Goal: Task Accomplishment & Management: Manage account settings

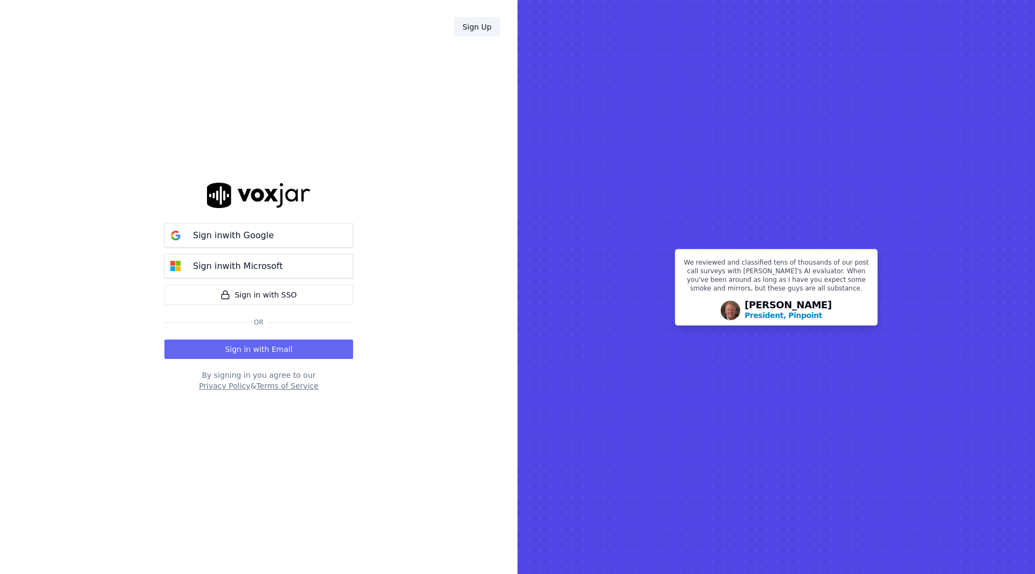
click at [474, 28] on link "Sign Up" at bounding box center [477, 26] width 46 height 19
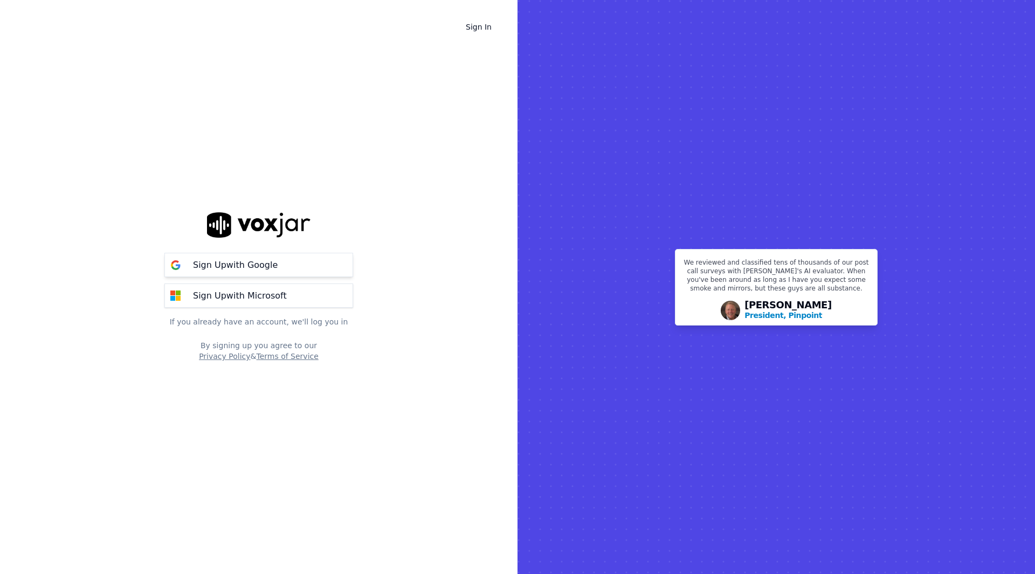
click at [246, 267] on p "Sign Up with Google" at bounding box center [235, 265] width 85 height 13
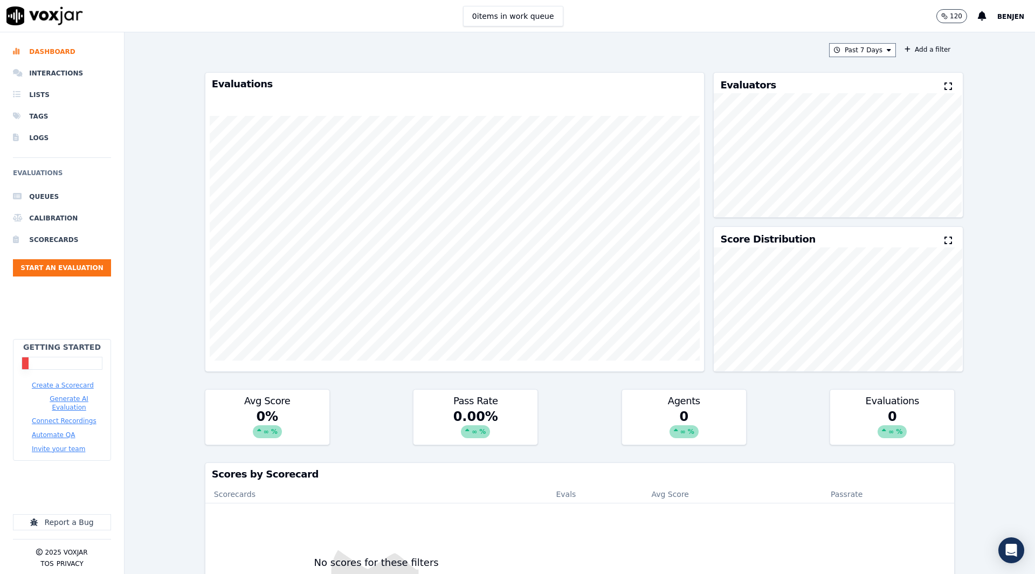
click at [22, 17] on img at bounding box center [44, 15] width 77 height 19
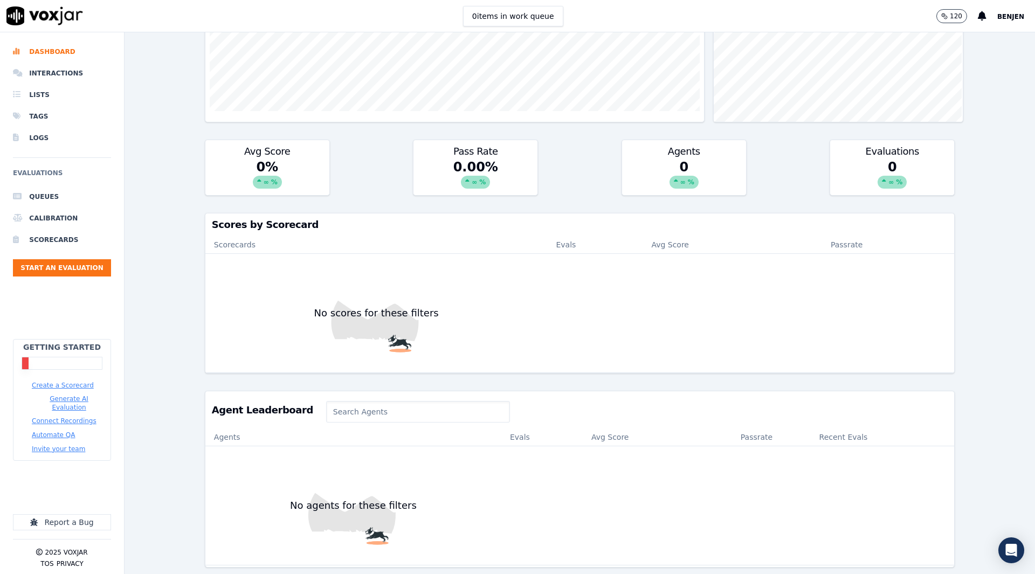
scroll to position [256, 0]
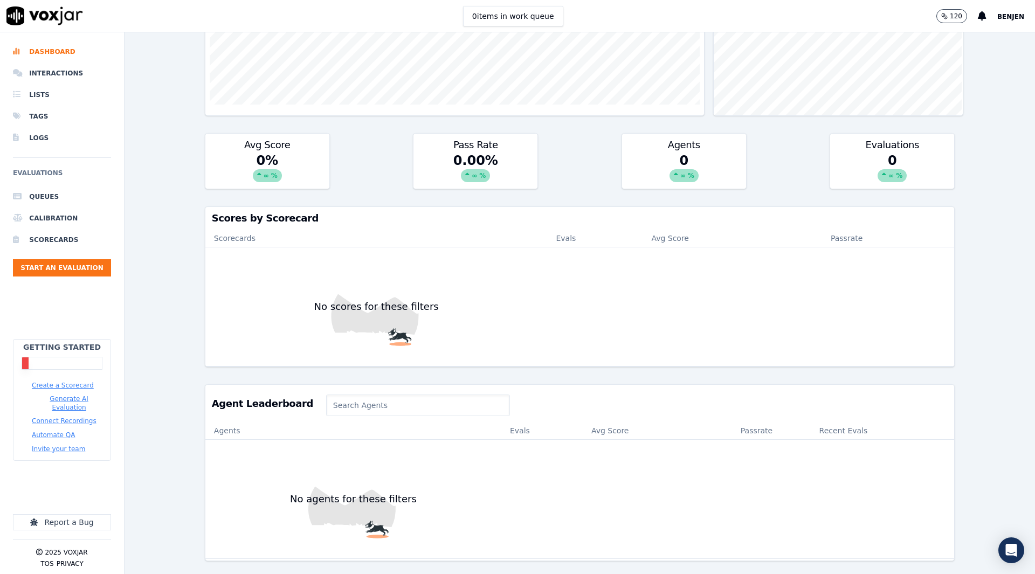
click at [998, 18] on span "Benjen" at bounding box center [1011, 17] width 27 height 8
click at [942, 31] on div "Settings" at bounding box center [970, 36] width 115 height 17
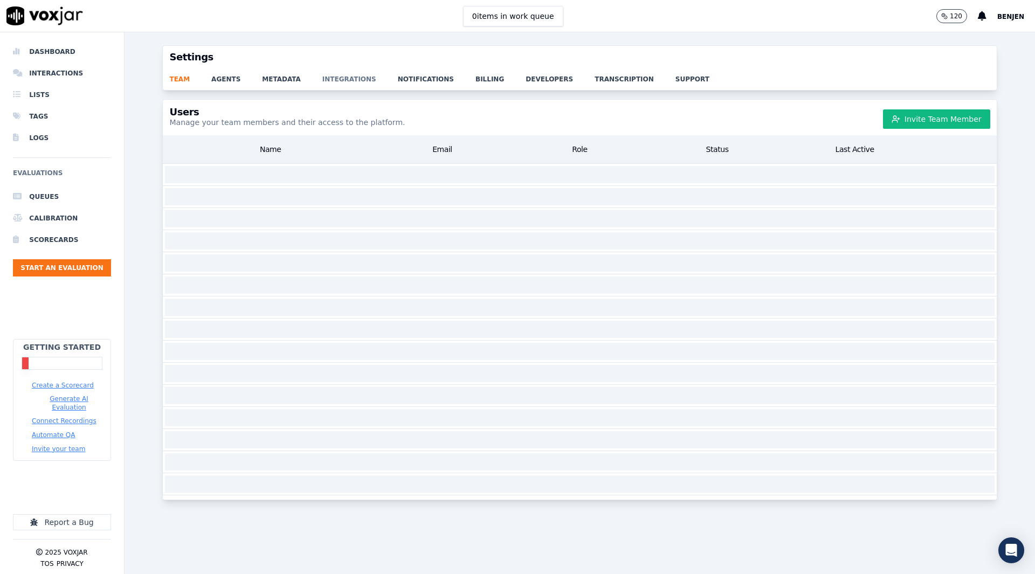
click at [347, 78] on link "integrations" at bounding box center [359, 75] width 75 height 15
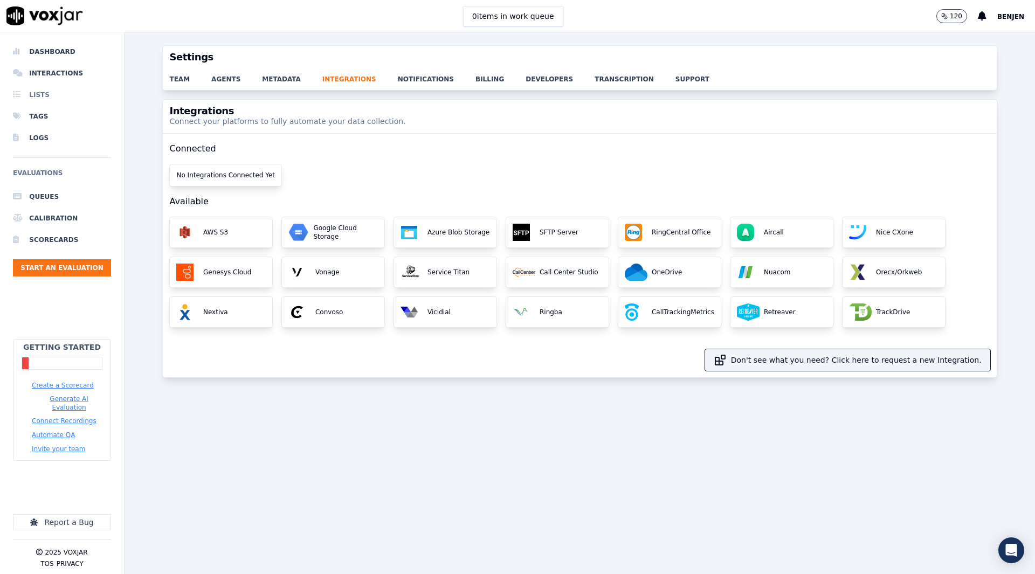
click at [56, 92] on li "Lists" at bounding box center [62, 95] width 98 height 22
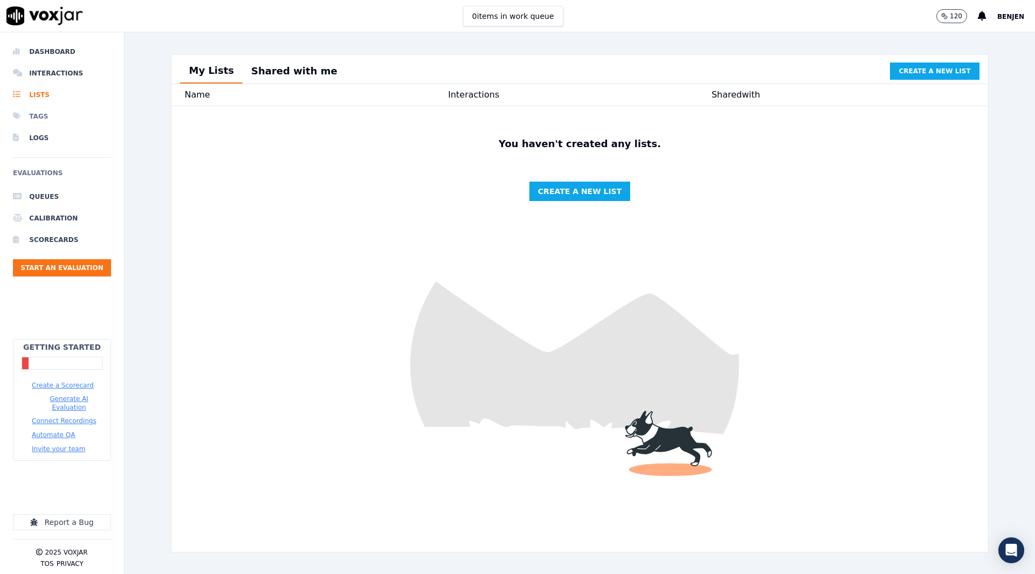
click at [44, 109] on li "Tags" at bounding box center [62, 117] width 98 height 22
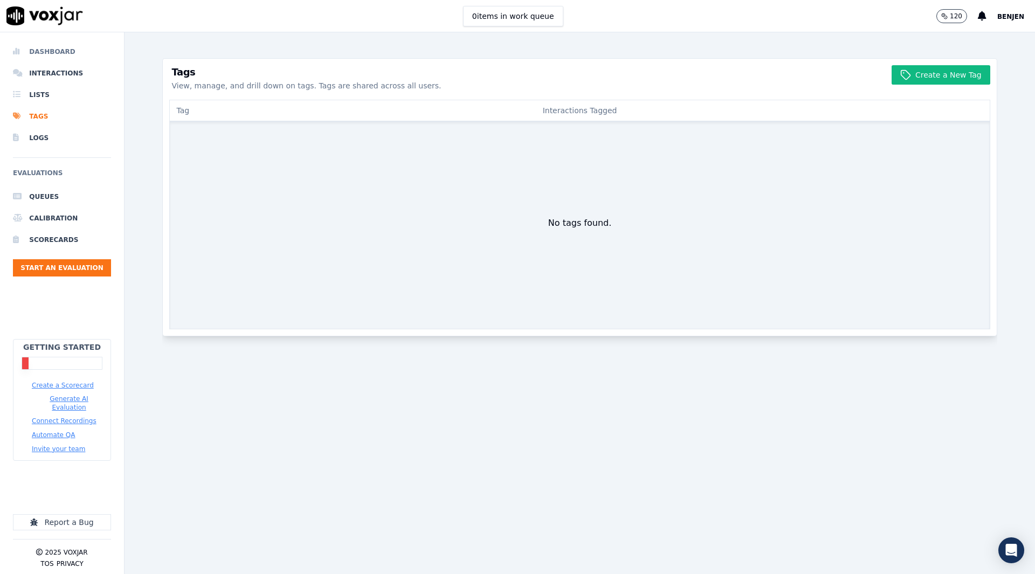
click at [54, 48] on li "Dashboard" at bounding box center [62, 52] width 98 height 22
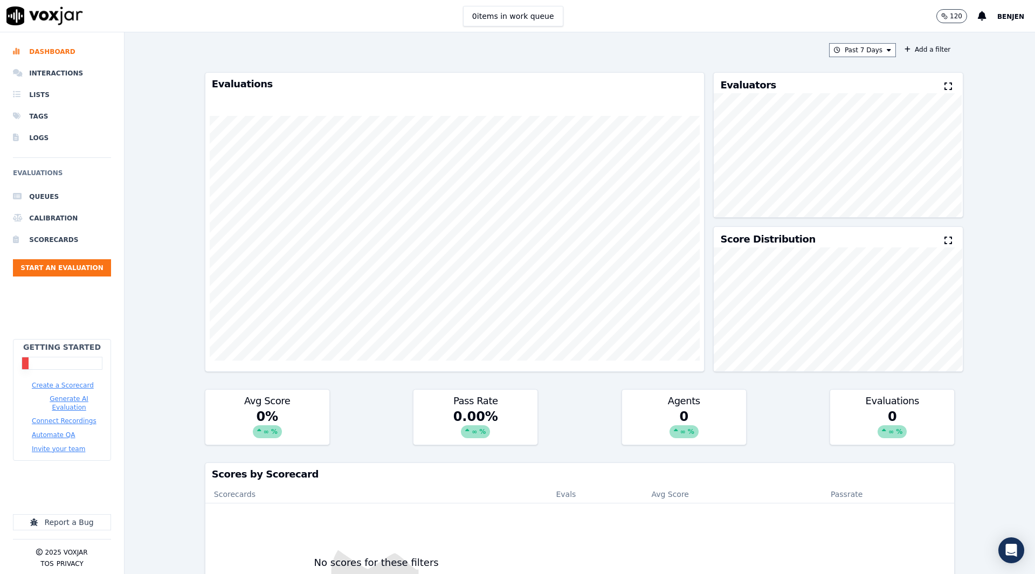
click at [1003, 20] on span "Benjen" at bounding box center [1011, 17] width 27 height 8
click at [939, 93] on div "Log out" at bounding box center [970, 92] width 115 height 17
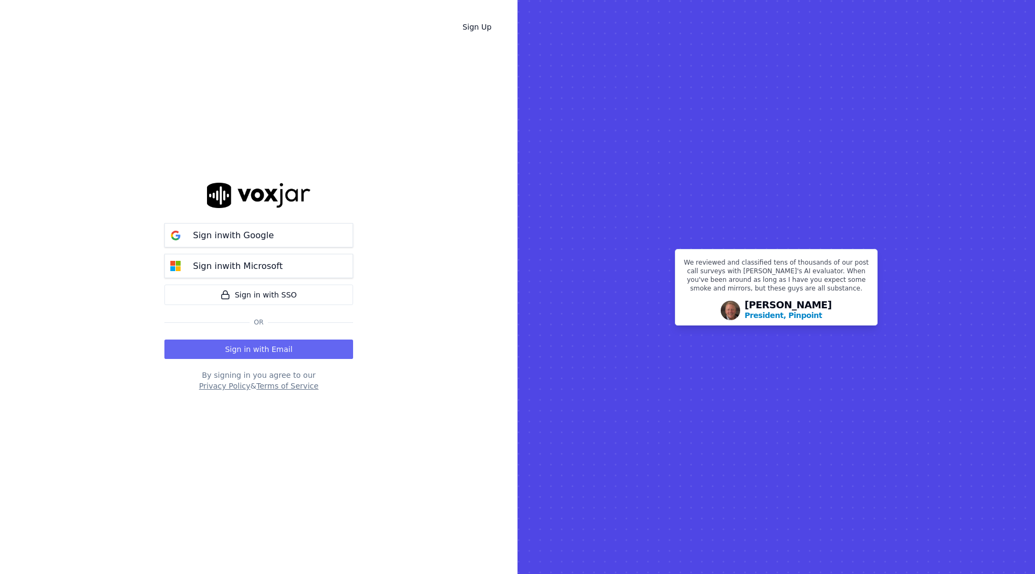
click at [221, 384] on button "Privacy Policy" at bounding box center [224, 386] width 51 height 11
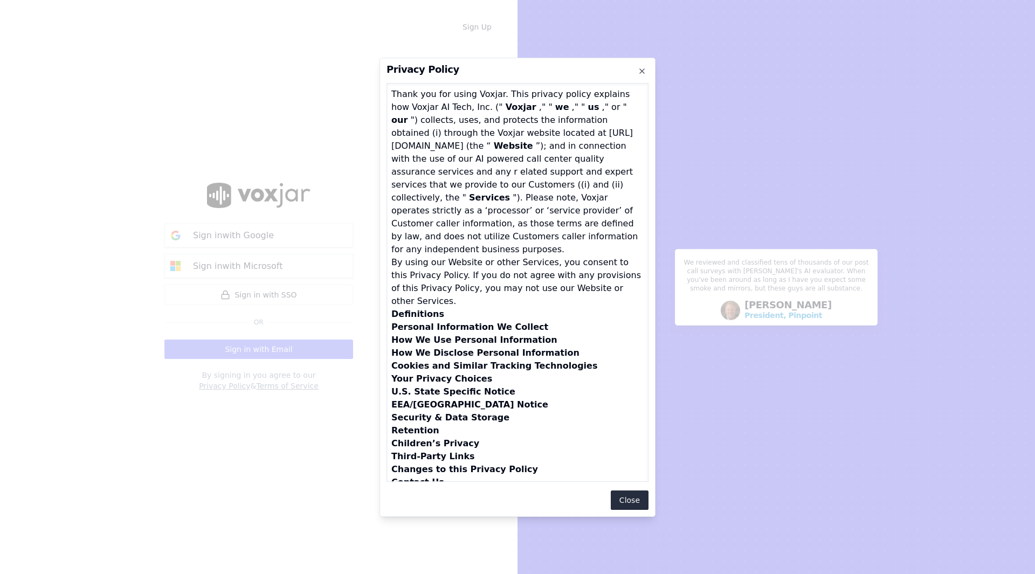
click at [219, 384] on div at bounding box center [517, 287] width 1035 height 574
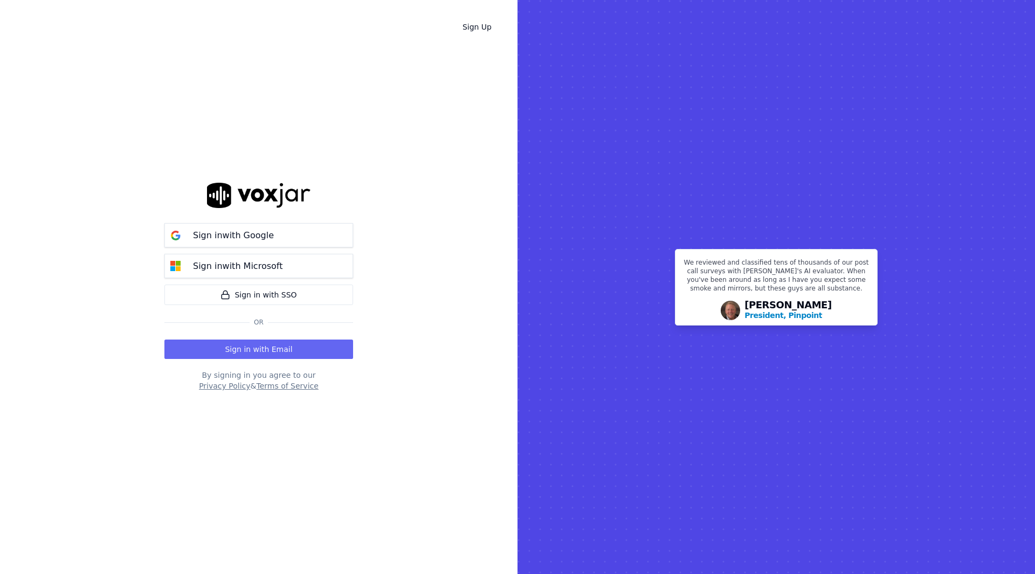
click at [219, 384] on button "Privacy Policy" at bounding box center [224, 386] width 51 height 11
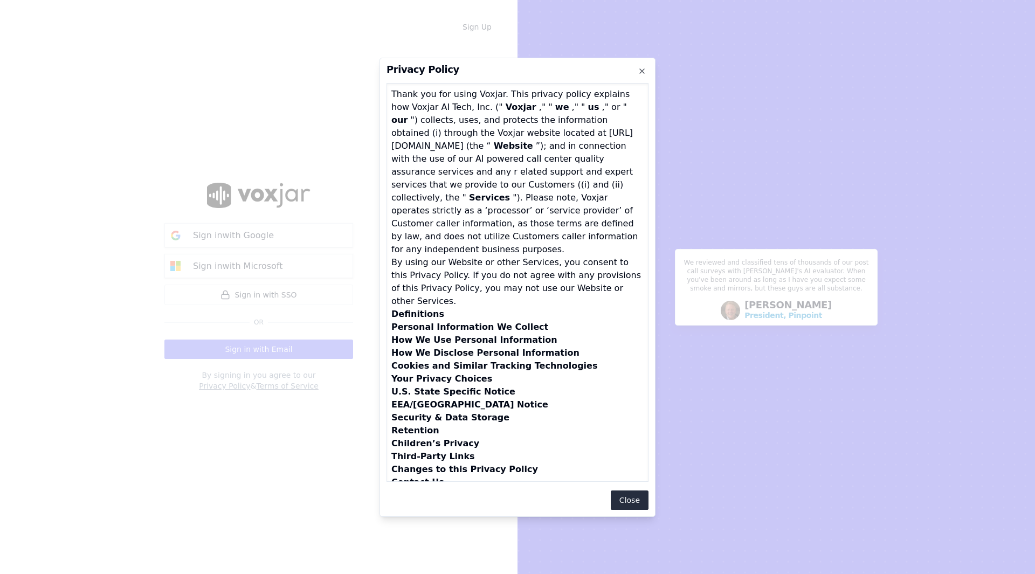
click at [219, 384] on div at bounding box center [517, 287] width 1035 height 574
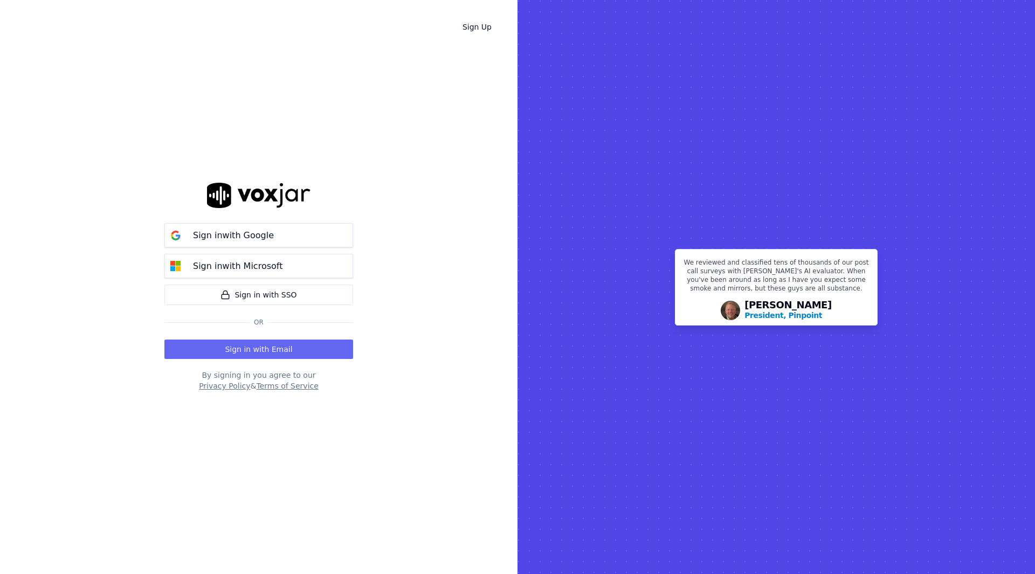
click at [219, 384] on button "Privacy Policy" at bounding box center [224, 386] width 51 height 11
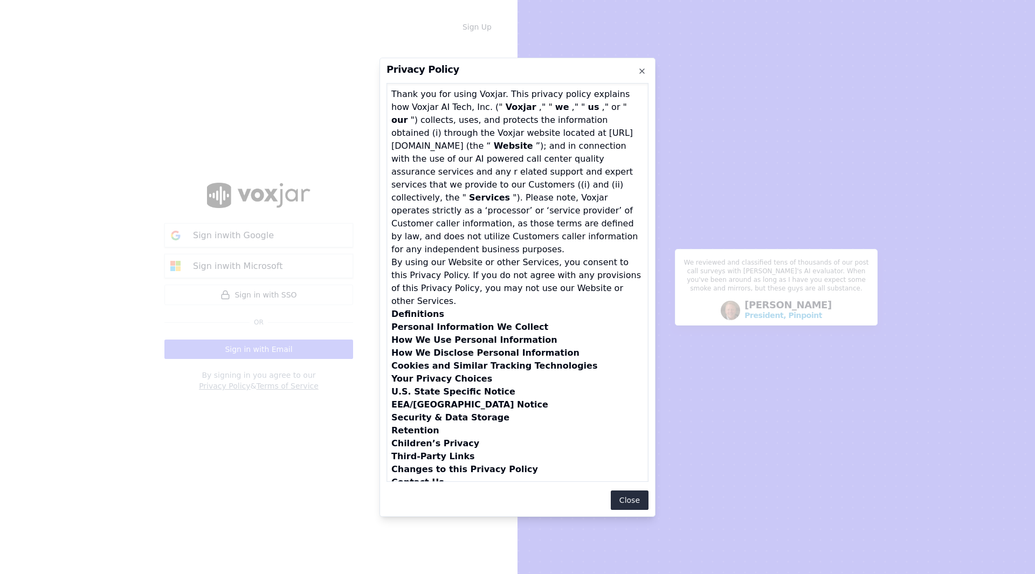
click at [219, 384] on div at bounding box center [517, 287] width 1035 height 574
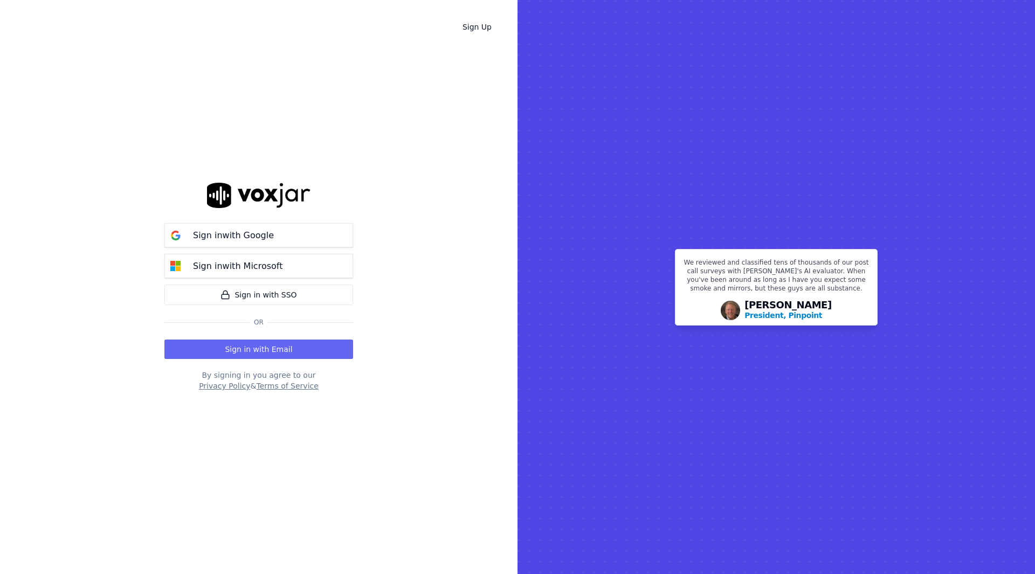
click at [219, 384] on button "Privacy Policy" at bounding box center [224, 386] width 51 height 11
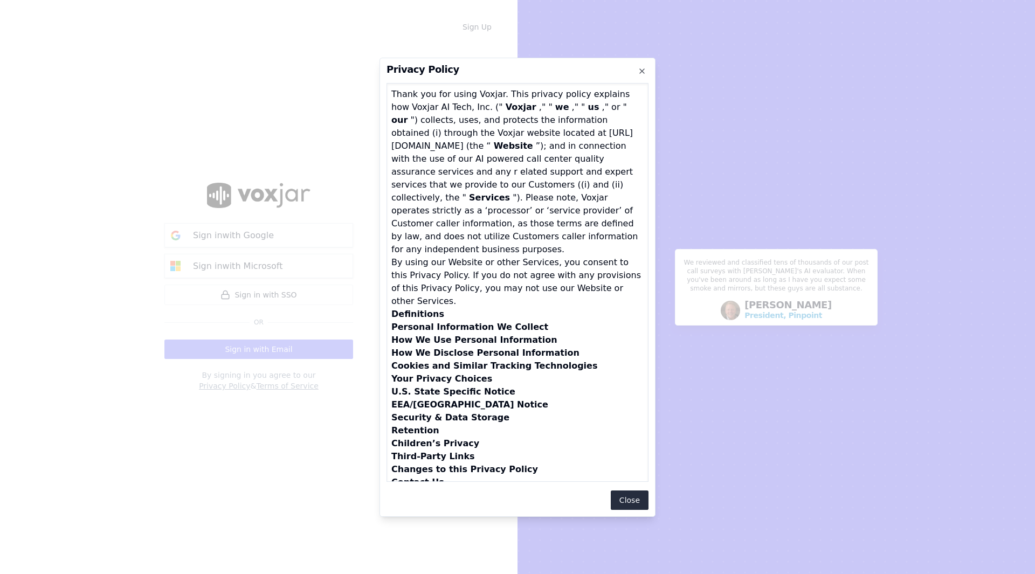
click at [220, 384] on div at bounding box center [517, 287] width 1035 height 574
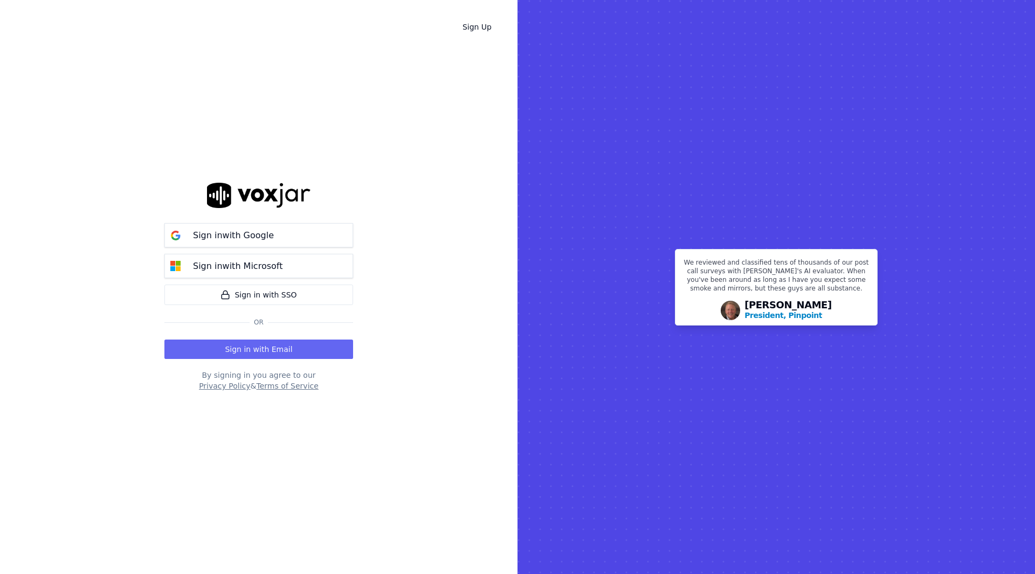
click at [220, 384] on button "Privacy Policy" at bounding box center [224, 386] width 51 height 11
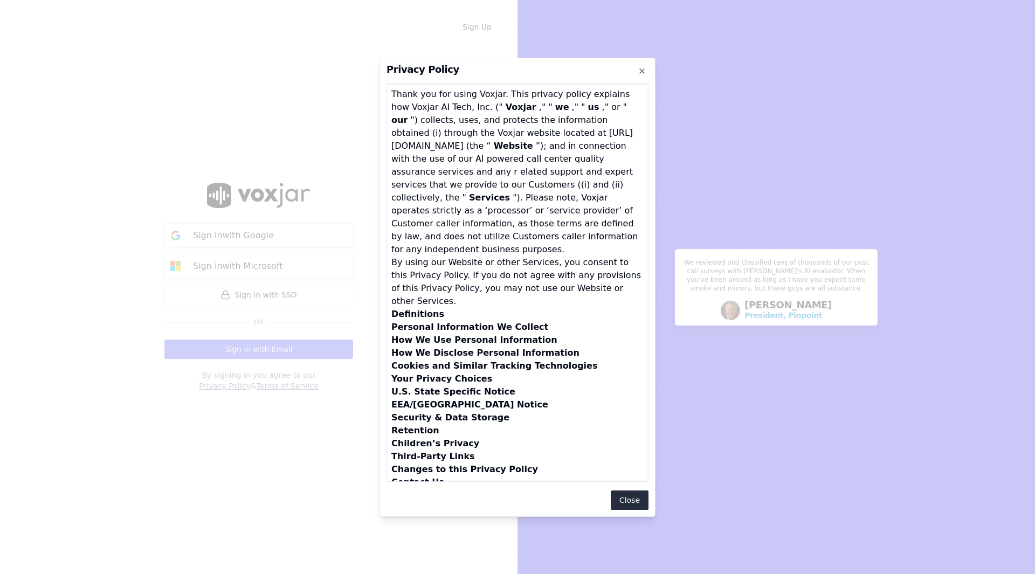
click at [220, 384] on div at bounding box center [517, 287] width 1035 height 574
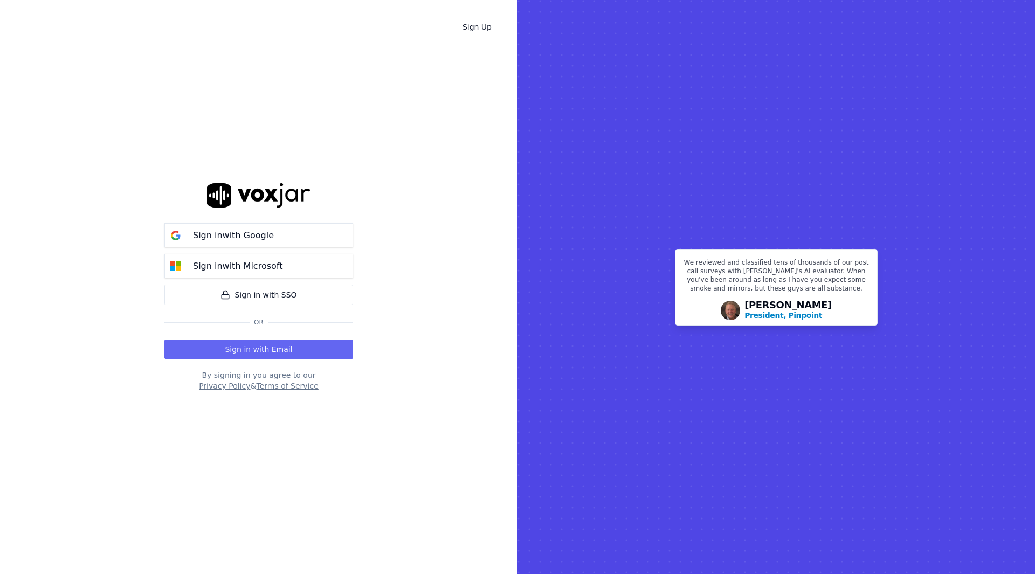
click at [220, 384] on button "Privacy Policy" at bounding box center [224, 386] width 51 height 11
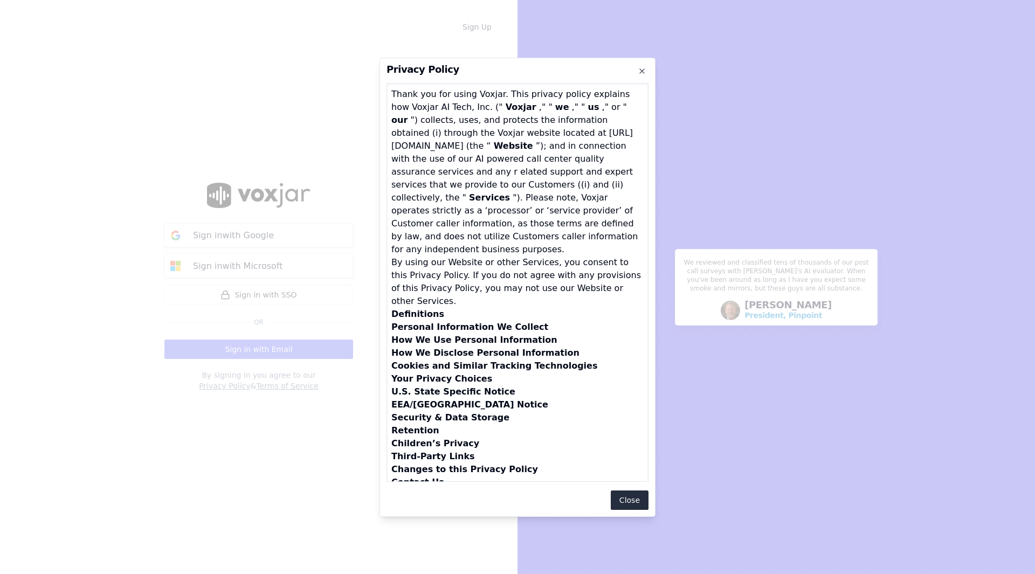
click at [223, 385] on div at bounding box center [517, 287] width 1035 height 574
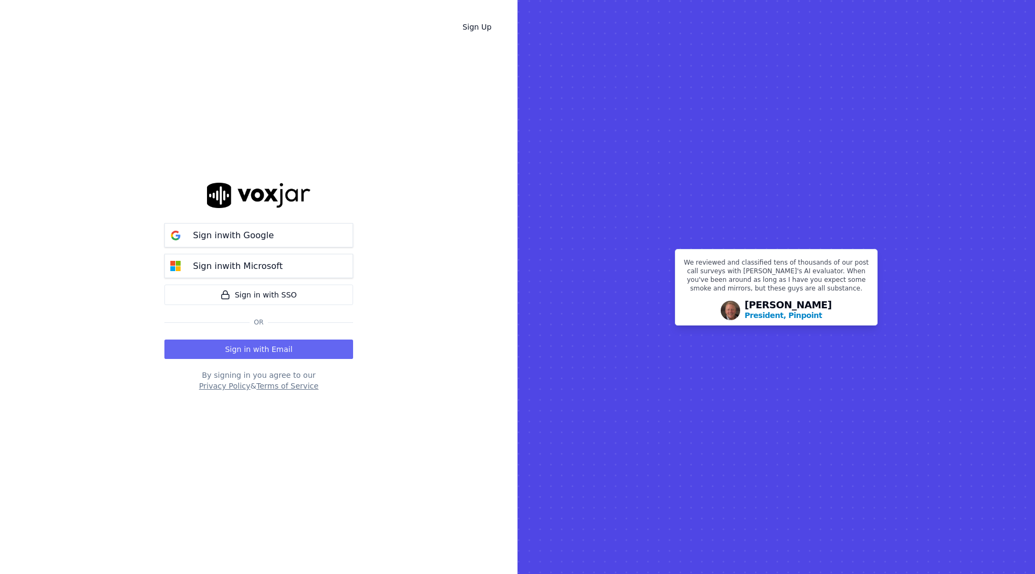
click at [230, 392] on div "Sign in with Google Sign in with Microsoft Sign in with SSO Or Sign in with Ema…" at bounding box center [258, 287] width 189 height 540
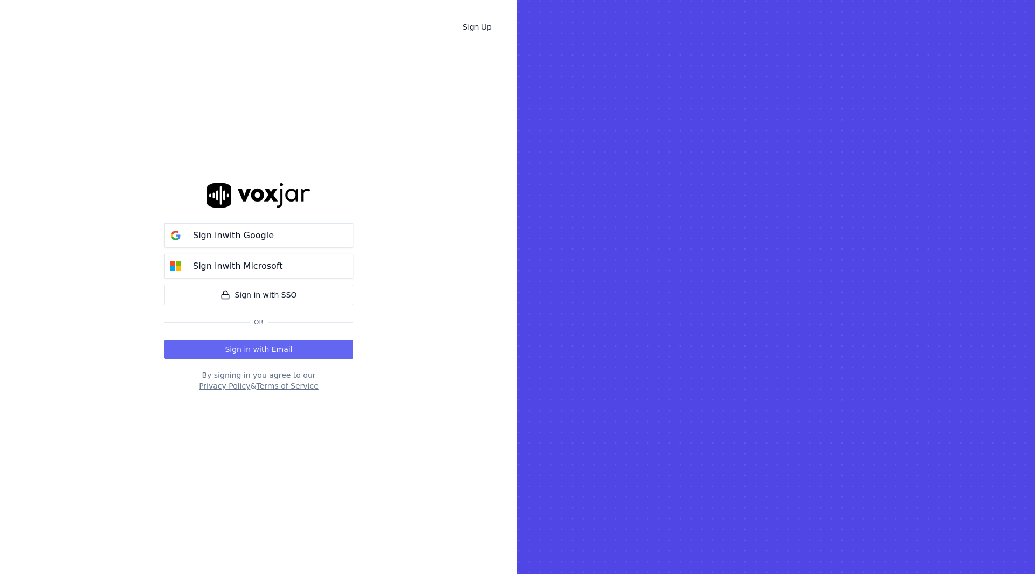
click at [232, 389] on button "Privacy Policy" at bounding box center [224, 386] width 51 height 11
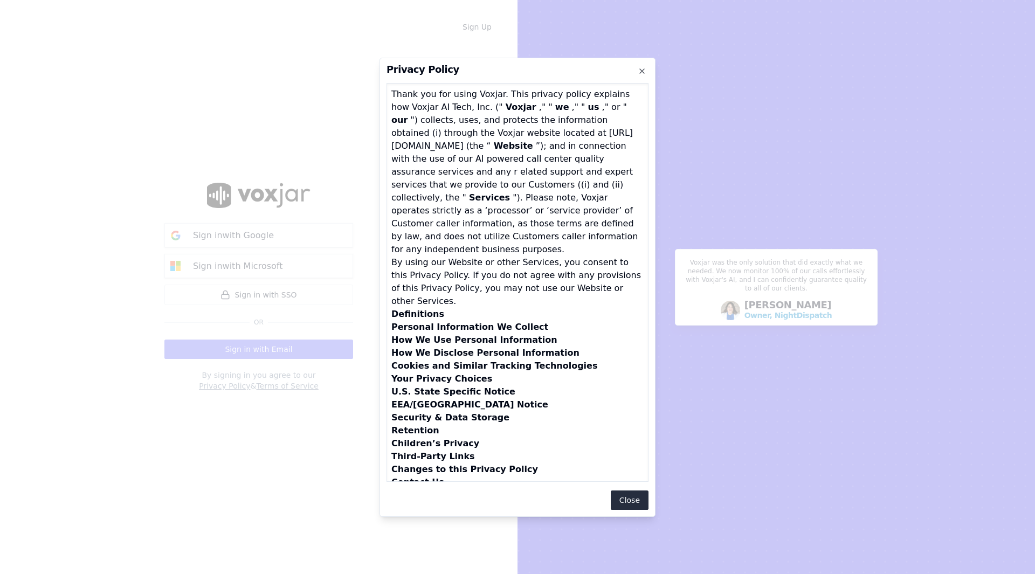
click at [648, 72] on h2 "Privacy Policy" at bounding box center [518, 70] width 262 height 10
click at [648, 79] on div "Privacy Policy Thank you for using Voxjar. This privacy policy explains how Vox…" at bounding box center [518, 287] width 276 height 459
click at [633, 72] on h2 "Privacy Policy" at bounding box center [518, 70] width 262 height 10
click at [639, 72] on icon "button" at bounding box center [642, 71] width 9 height 9
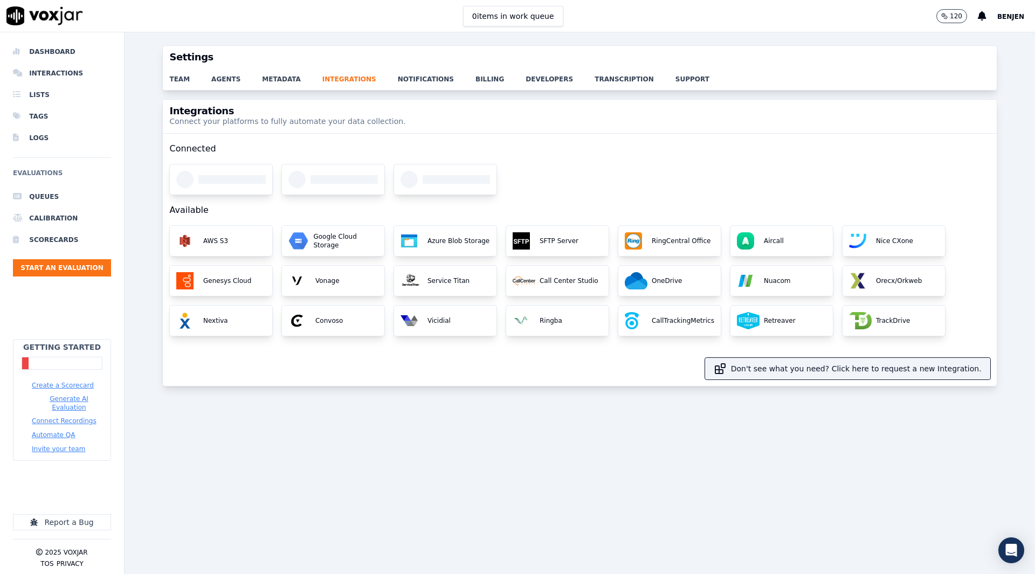
click at [751, 475] on div "Integrations Connect your platforms to fully automate your data collection. Con…" at bounding box center [580, 330] width 911 height 462
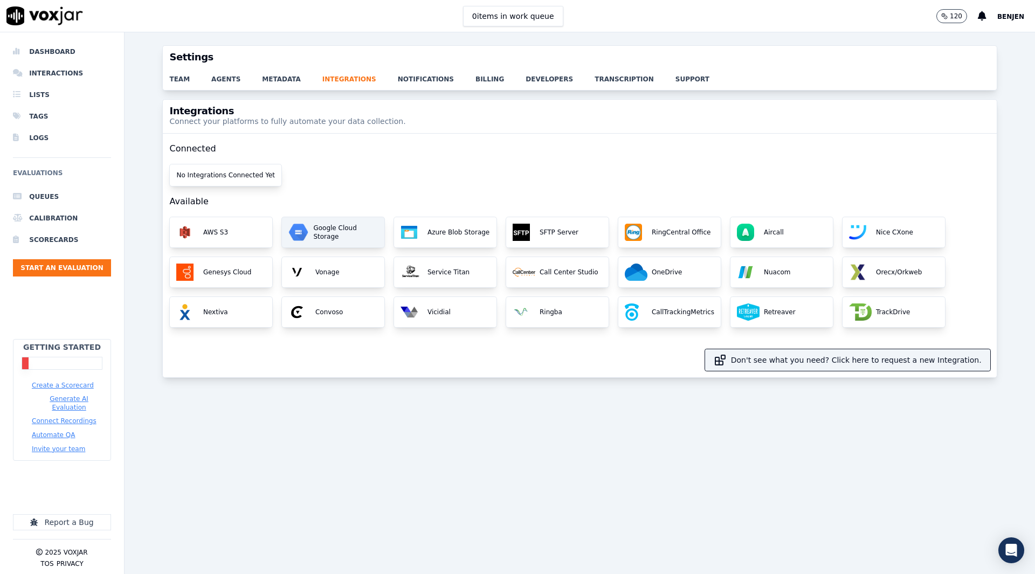
click at [321, 230] on p "Google Cloud Storage" at bounding box center [343, 232] width 69 height 17
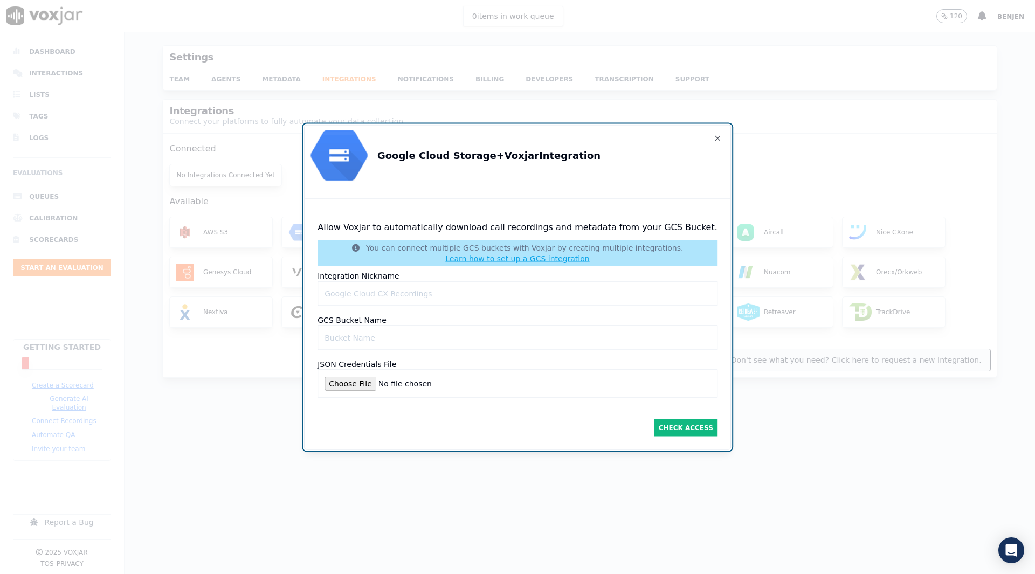
drag, startPoint x: 377, startPoint y: 301, endPoint x: 402, endPoint y: 303, distance: 24.3
click at [378, 301] on Nicknameinput "Integration Nickname" at bounding box center [518, 293] width 400 height 25
click at [476, 340] on Nameinput "GCS Bucket Name" at bounding box center [518, 337] width 400 height 25
click at [703, 142] on div "Google Cloud Storage + Voxjar Integration" at bounding box center [518, 155] width 426 height 60
click at [692, 143] on div at bounding box center [674, 155] width 104 height 52
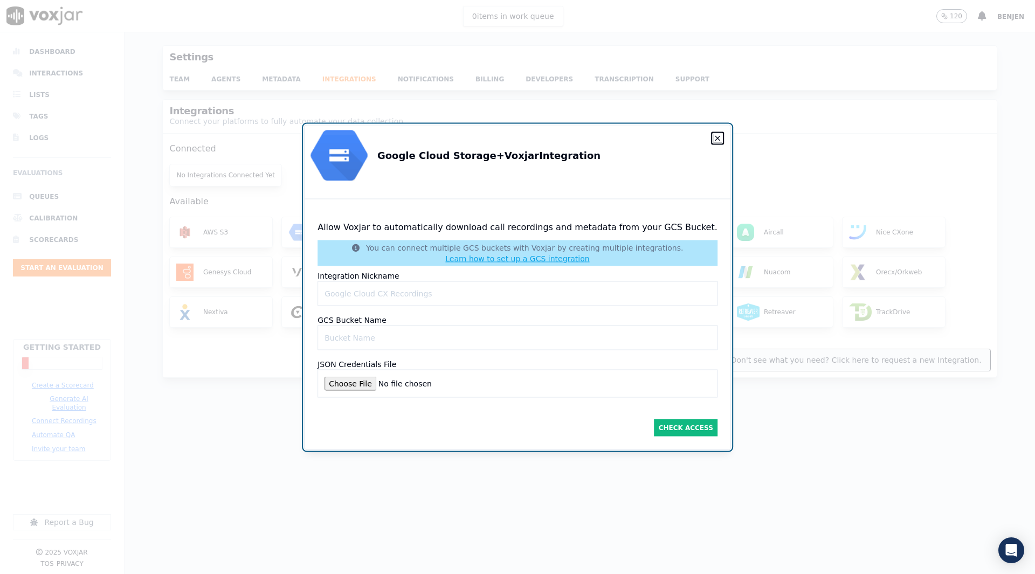
click at [713, 140] on icon "button" at bounding box center [717, 138] width 9 height 9
